Goal: Information Seeking & Learning: Learn about a topic

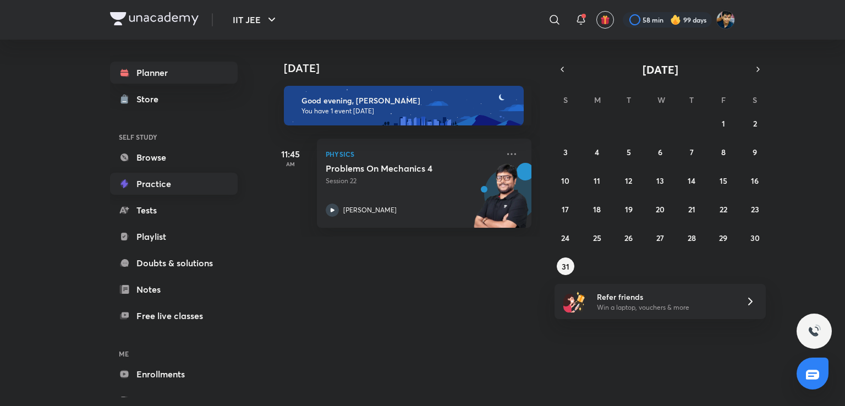
click at [148, 182] on link "Practice" at bounding box center [174, 184] width 128 height 22
click at [166, 376] on link "Enrollments" at bounding box center [174, 374] width 128 height 22
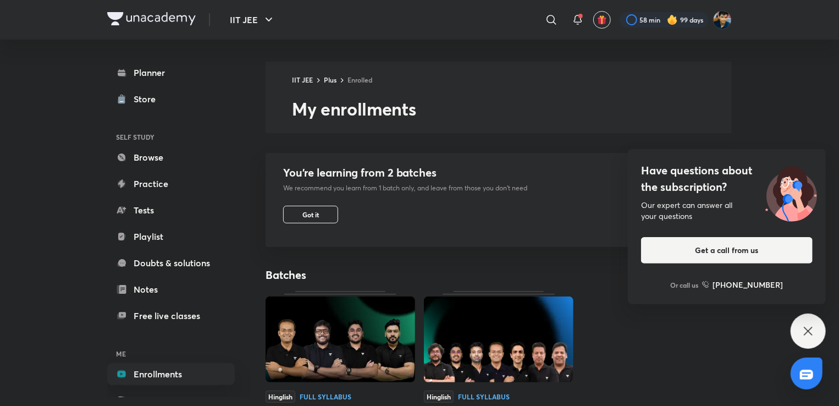
scroll to position [36, 0]
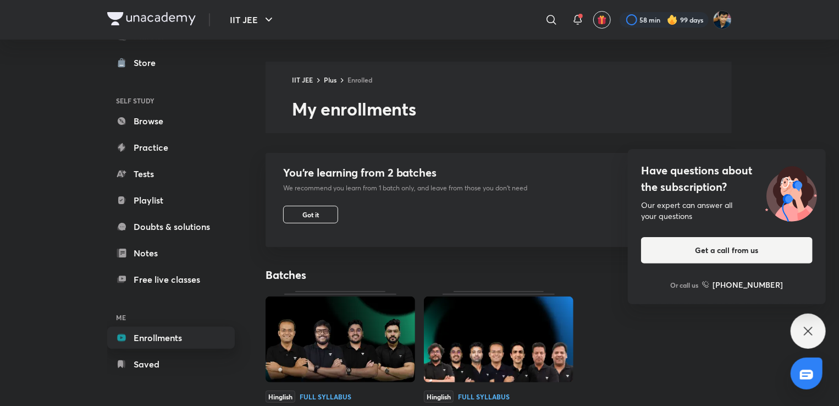
click at [186, 332] on link "Enrollments" at bounding box center [171, 338] width 128 height 22
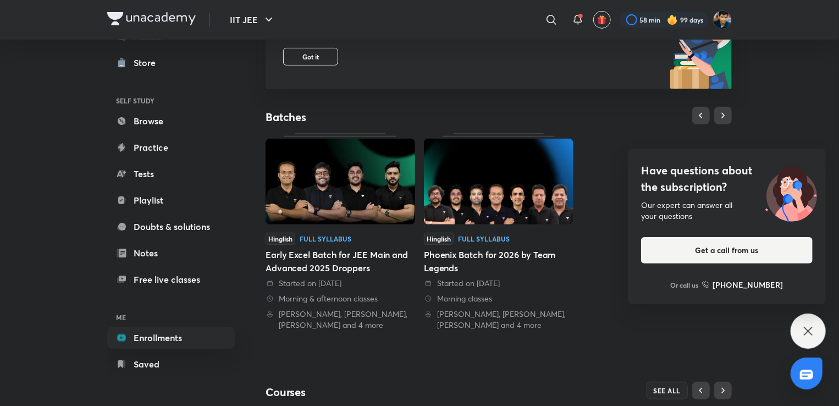
scroll to position [350, 0]
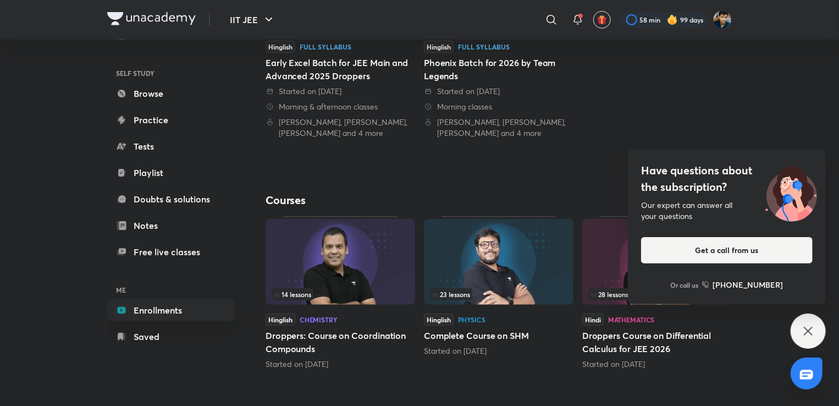
click at [798, 319] on div "Have questions about the subscription? Our expert can answer all your questions…" at bounding box center [808, 330] width 35 height 35
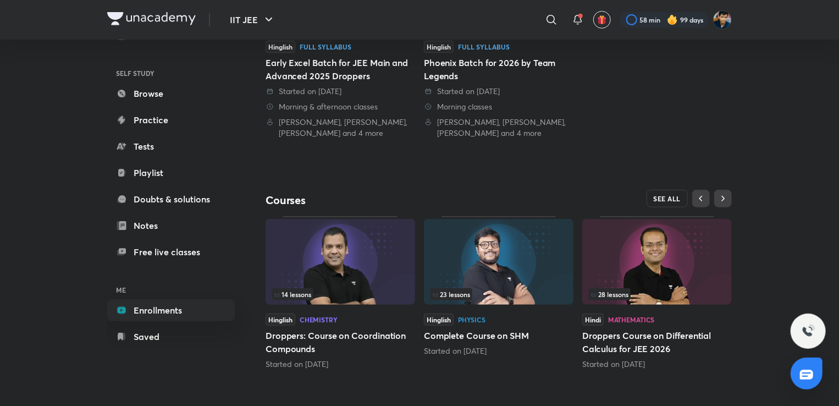
click at [675, 199] on span "SEE ALL" at bounding box center [667, 199] width 27 height 8
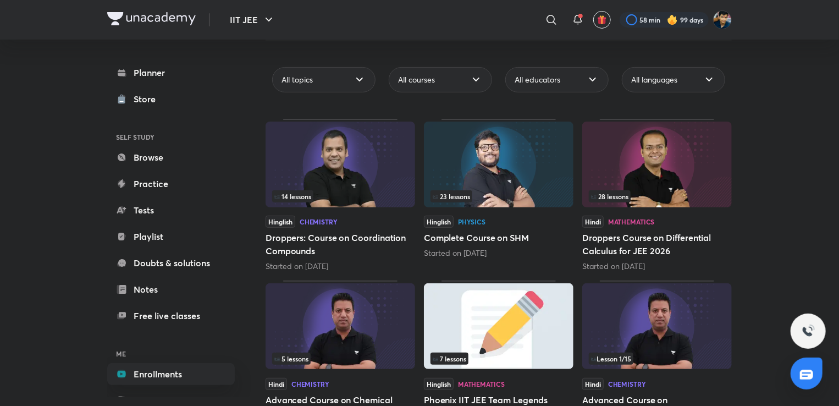
scroll to position [90, 0]
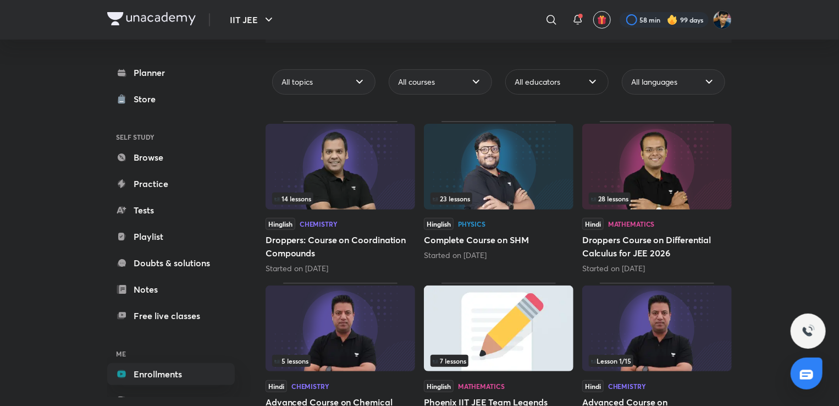
click at [530, 78] on span "All educators" at bounding box center [538, 81] width 46 height 11
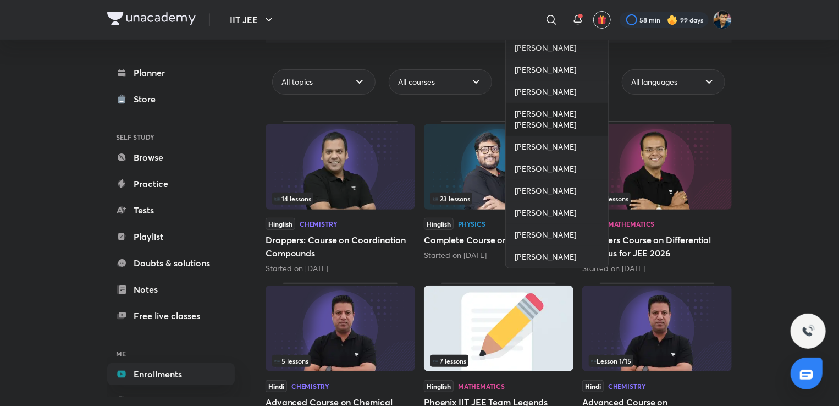
click at [547, 117] on span "[PERSON_NAME] [PERSON_NAME]" at bounding box center [557, 119] width 85 height 22
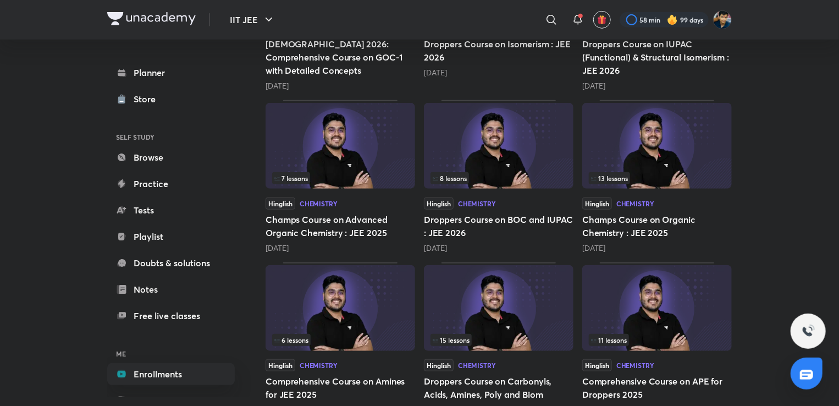
scroll to position [295, 0]
click at [651, 174] on div "13 lessons" at bounding box center [657, 178] width 136 height 12
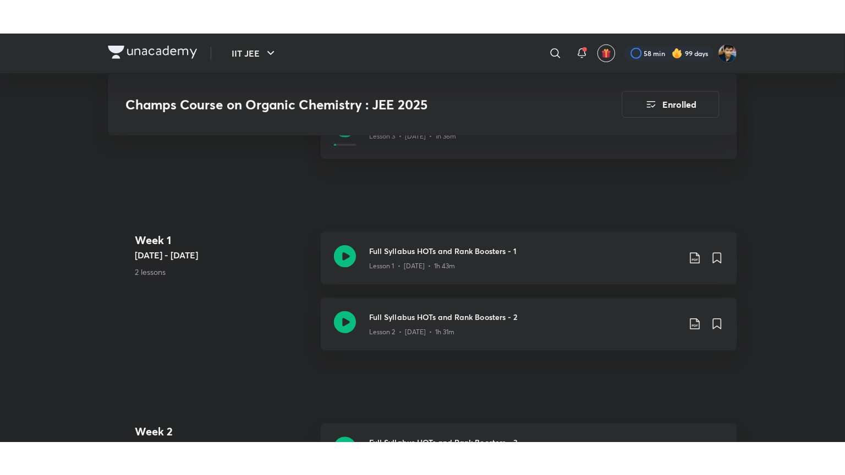
scroll to position [605, 0]
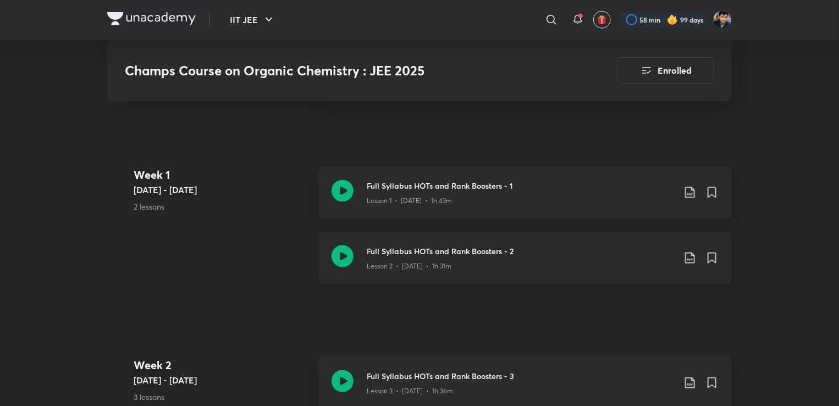
click at [418, 261] on p "Lesson 2 • [DATE] • 1h 31m" at bounding box center [409, 266] width 85 height 10
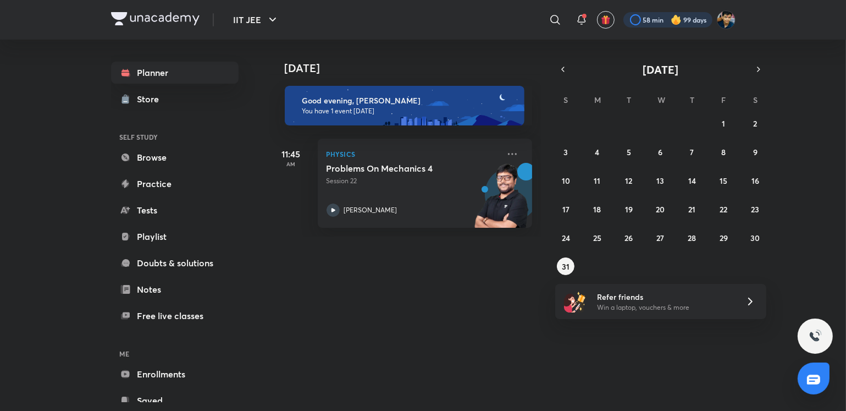
click at [636, 18] on div at bounding box center [668, 19] width 89 height 15
